Goal: Transaction & Acquisition: Purchase product/service

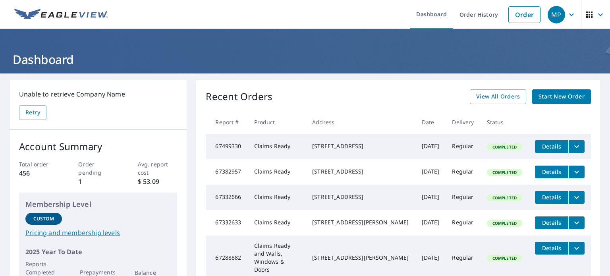
click at [565, 96] on span "Start New Order" at bounding box center [561, 97] width 46 height 10
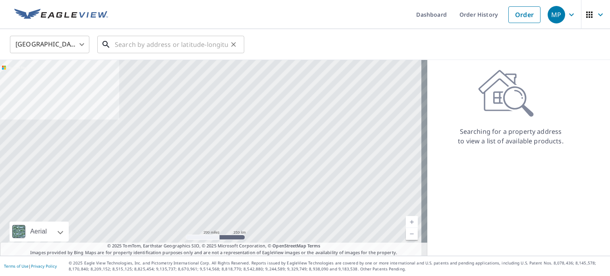
click at [143, 45] on input "text" at bounding box center [171, 44] width 113 height 22
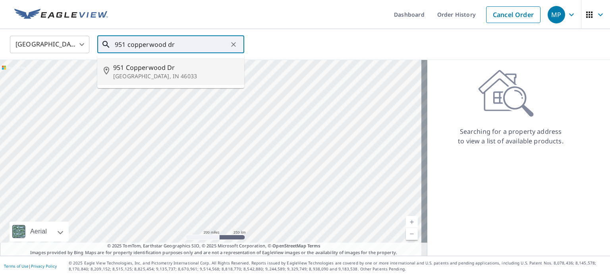
click at [139, 73] on p "[GEOGRAPHIC_DATA], IN 46033" at bounding box center [175, 76] width 125 height 8
type input "[STREET_ADDRESS][PERSON_NAME]"
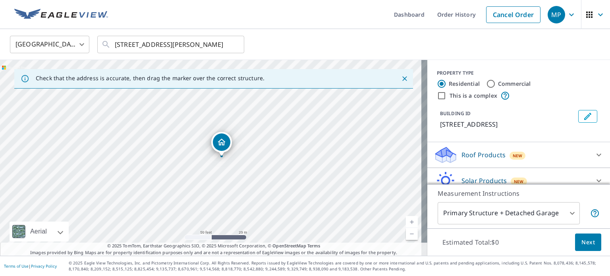
click at [489, 154] on p "Roof Products" at bounding box center [483, 155] width 44 height 10
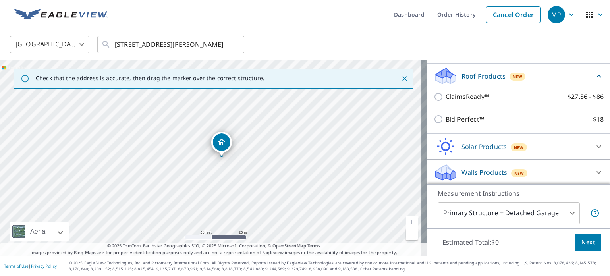
scroll to position [79, 0]
click at [471, 98] on p "ClaimsReady™" at bounding box center [468, 96] width 44 height 10
click at [446, 98] on input "ClaimsReady™ $27.56 - $86" at bounding box center [440, 96] width 12 height 10
checkbox input "true"
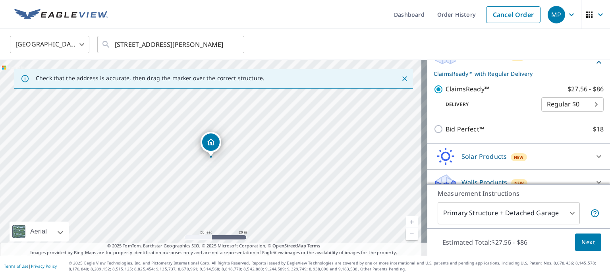
scroll to position [109, 0]
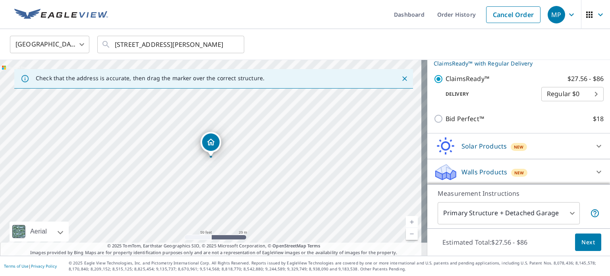
click at [590, 241] on button "Next" at bounding box center [588, 242] width 26 height 18
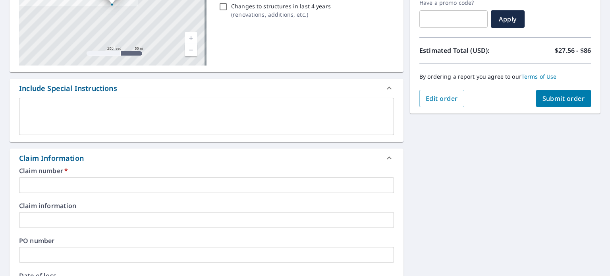
scroll to position [159, 0]
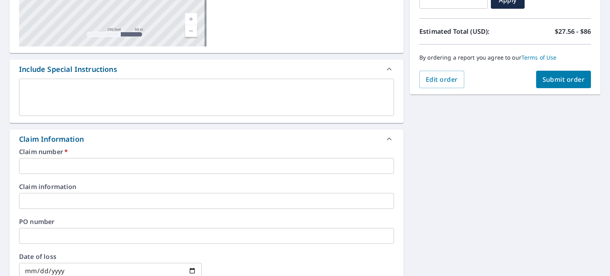
click at [84, 164] on input "text" at bounding box center [206, 166] width 375 height 16
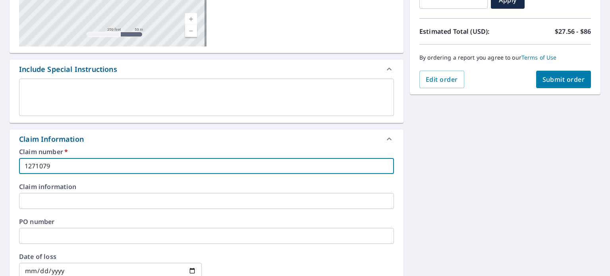
type input "1271079"
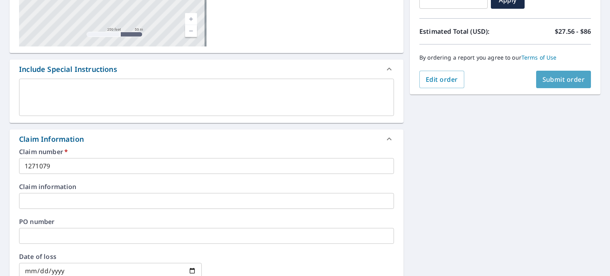
click at [564, 75] on span "Submit order" at bounding box center [563, 79] width 42 height 9
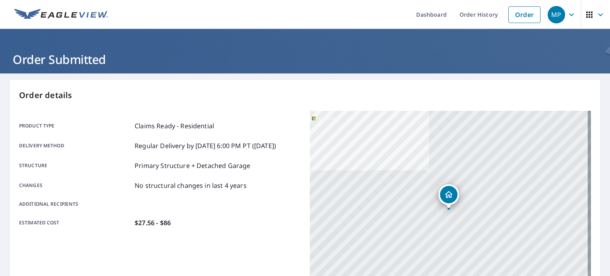
click at [567, 19] on icon "button" at bounding box center [572, 15] width 10 height 10
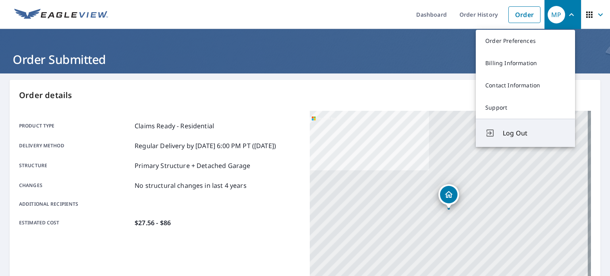
click at [530, 131] on span "Log Out" at bounding box center [534, 133] width 63 height 10
